Goal: Transaction & Acquisition: Obtain resource

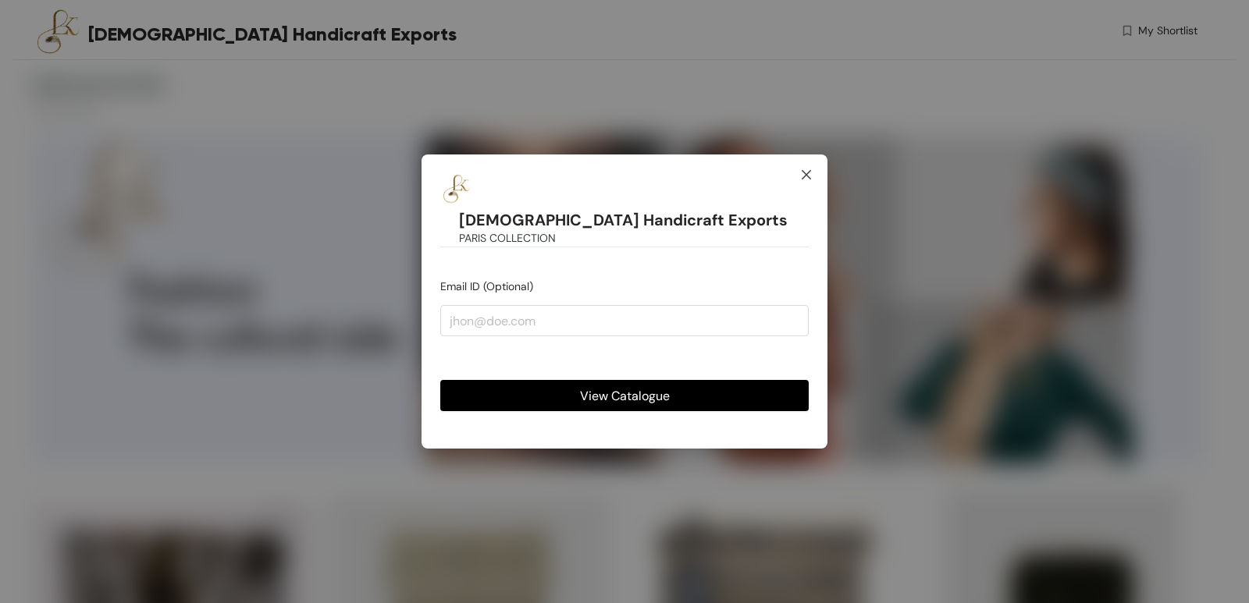
click at [817, 192] on span "Close" at bounding box center [806, 176] width 42 height 42
click at [810, 181] on icon "close" at bounding box center [806, 175] width 12 height 12
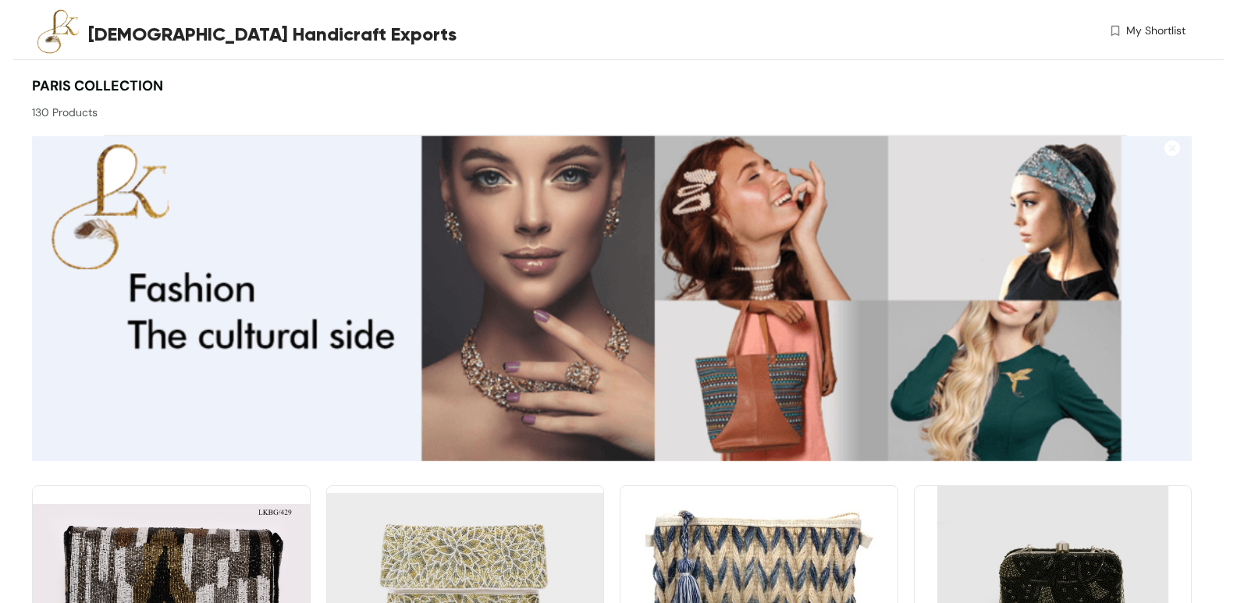
drag, startPoint x: 805, startPoint y: 188, endPoint x: 793, endPoint y: 196, distance: 14.7
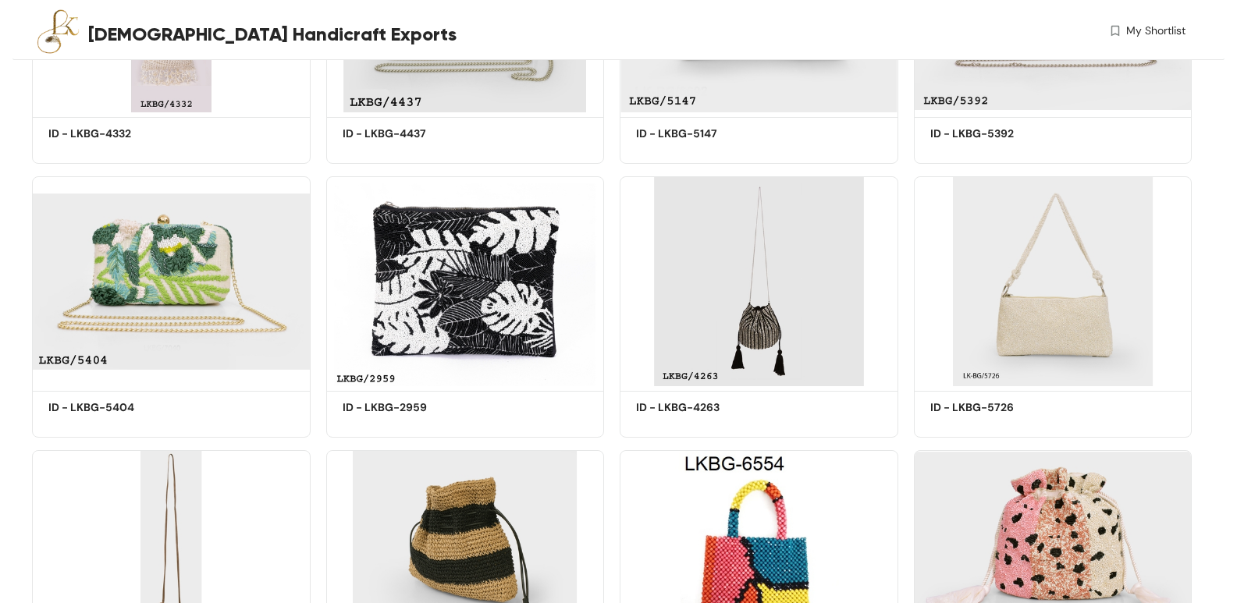
scroll to position [1327, 0]
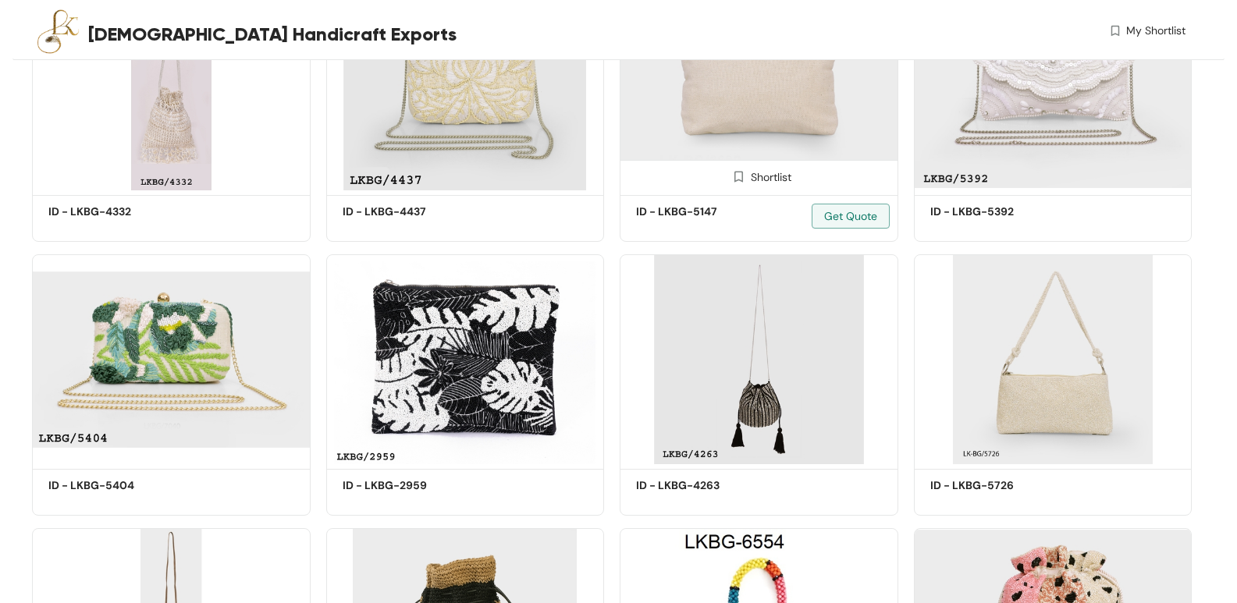
click at [820, 144] on img at bounding box center [759, 85] width 279 height 210
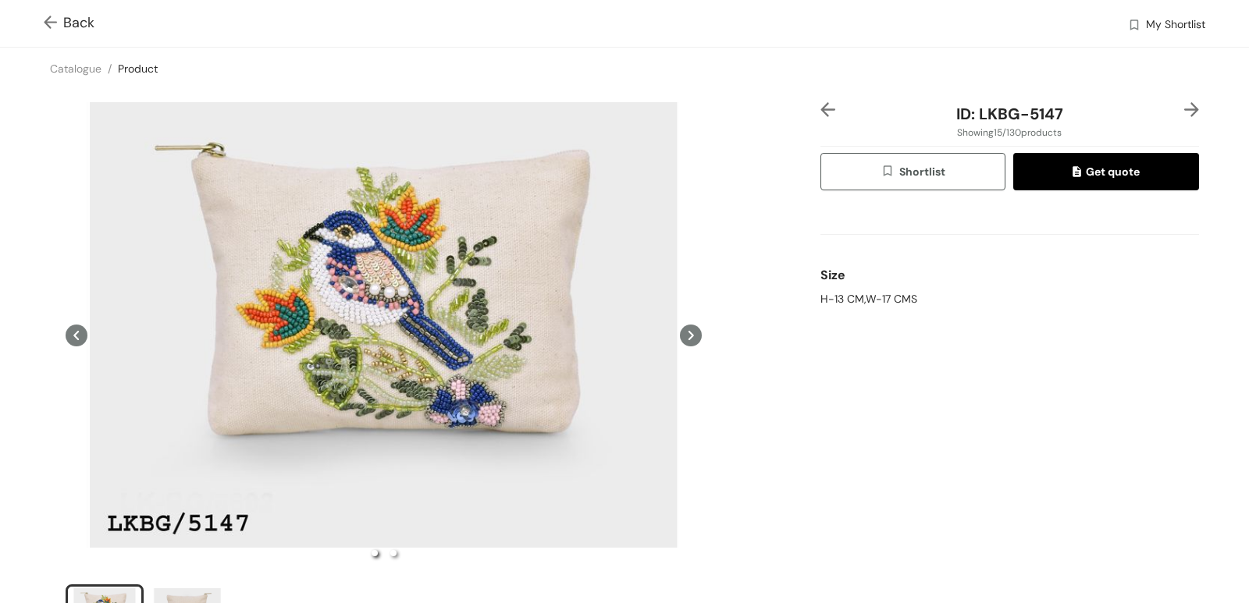
click at [1136, 177] on button "Get quote" at bounding box center [1106, 171] width 186 height 37
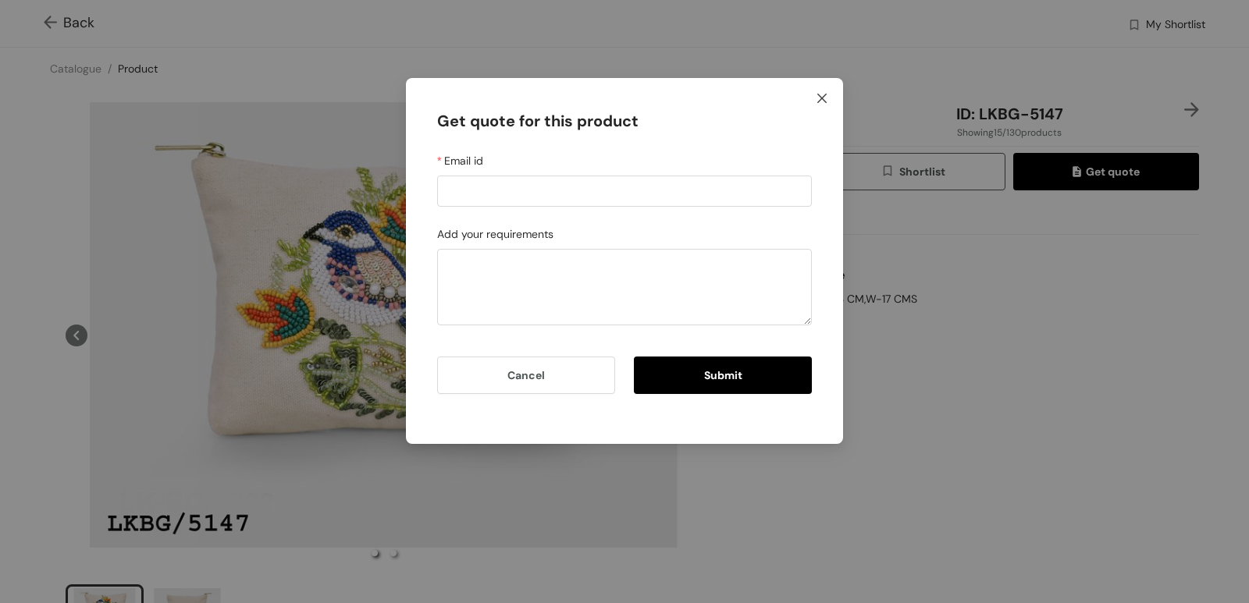
click at [829, 103] on span "Close" at bounding box center [822, 99] width 42 height 42
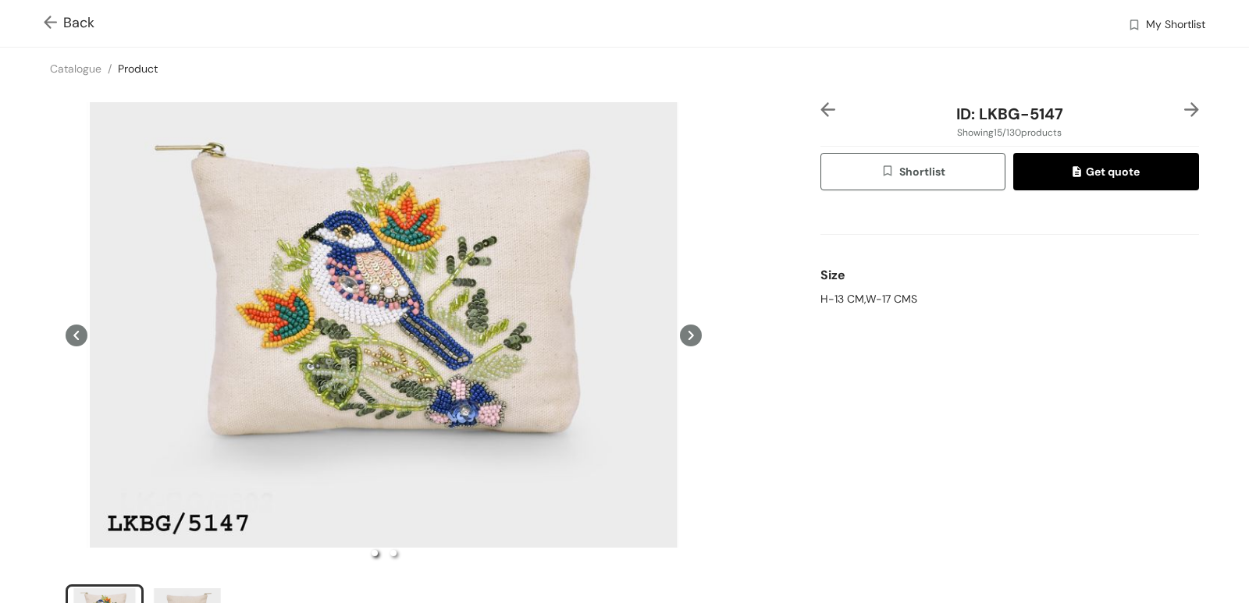
click at [47, 26] on img at bounding box center [54, 24] width 20 height 16
